Goal: Task Accomplishment & Management: Manage account settings

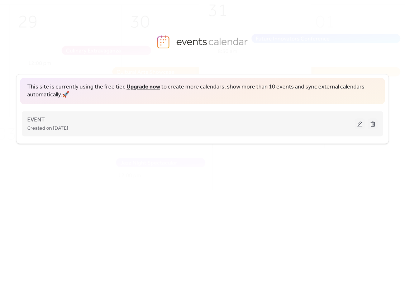
click at [358, 124] on button at bounding box center [360, 123] width 10 height 11
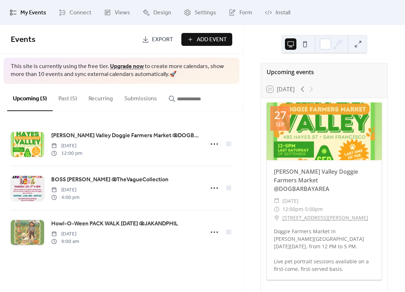
click at [72, 100] on button "Past (5)" at bounding box center [68, 97] width 30 height 27
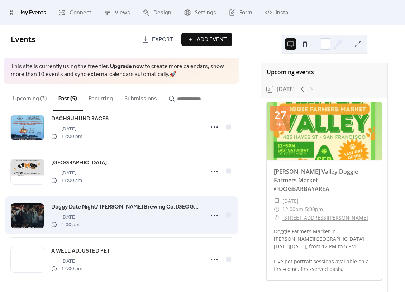
scroll to position [64, 0]
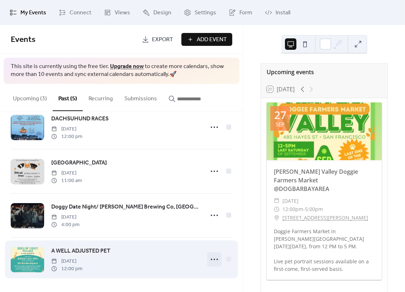
click at [211, 259] on icon at bounding box center [213, 259] width 11 height 11
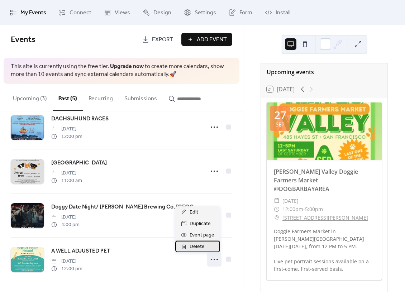
click at [197, 251] on div "Delete" at bounding box center [197, 246] width 45 height 11
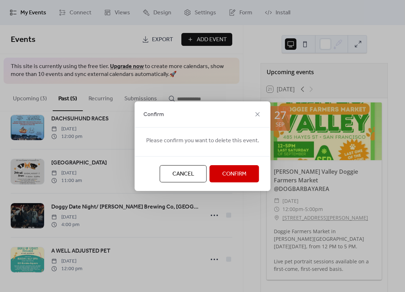
click at [232, 179] on button "Confirm" at bounding box center [234, 173] width 49 height 17
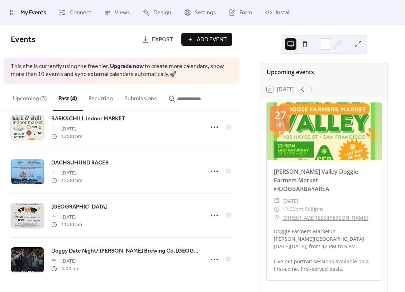
scroll to position [20, 0]
click at [209, 42] on span "Add Event" at bounding box center [212, 39] width 30 height 9
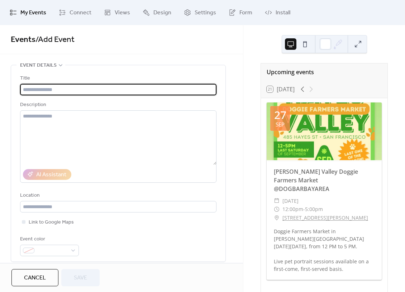
drag, startPoint x: 129, startPoint y: 91, endPoint x: 132, endPoint y: 91, distance: 3.6
click at [129, 91] on input "text" at bounding box center [118, 89] width 196 height 11
